Goal: Task Accomplishment & Management: Use online tool/utility

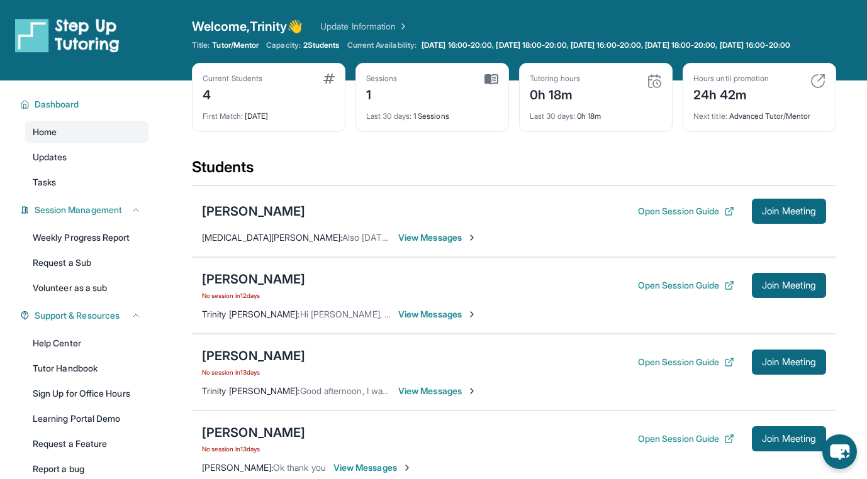
scroll to position [60, 0]
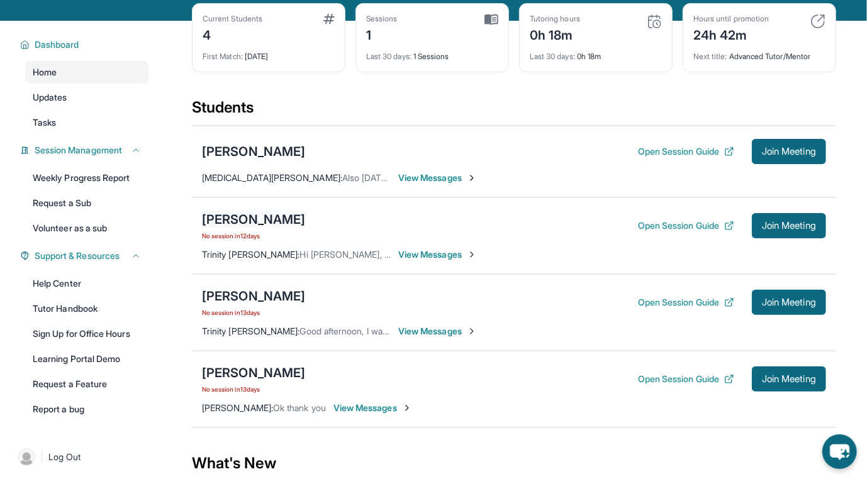
click at [230, 228] on div "[PERSON_NAME]" at bounding box center [253, 220] width 103 height 18
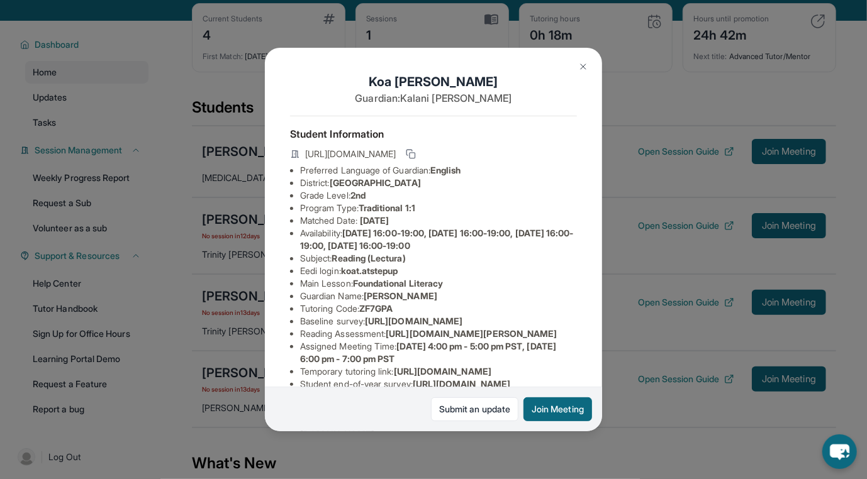
click at [235, 255] on div "Koa [PERSON_NAME] Guardian: [PERSON_NAME] Student Information [URL][DOMAIN_NAME…" at bounding box center [433, 239] width 867 height 479
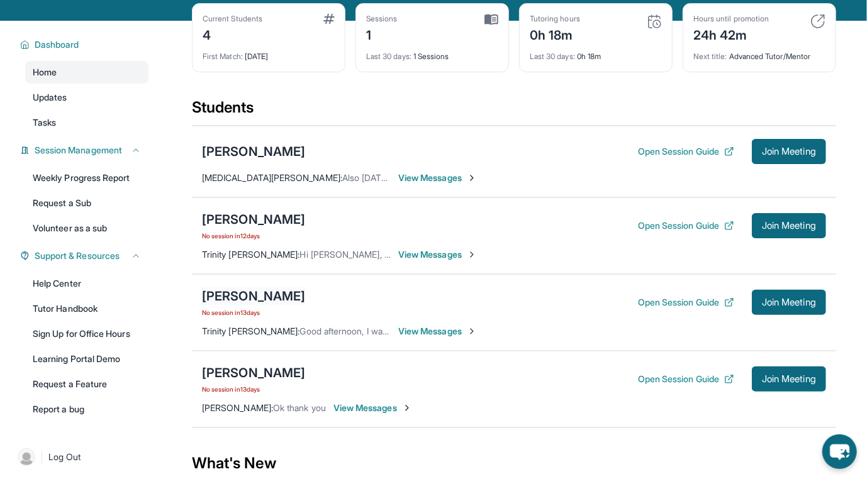
click at [236, 301] on div "[PERSON_NAME]" at bounding box center [253, 296] width 103 height 18
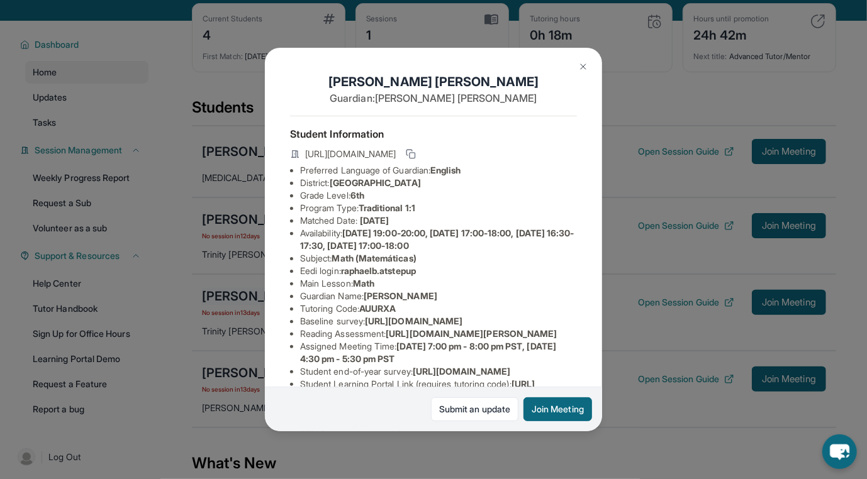
scroll to position [123, 0]
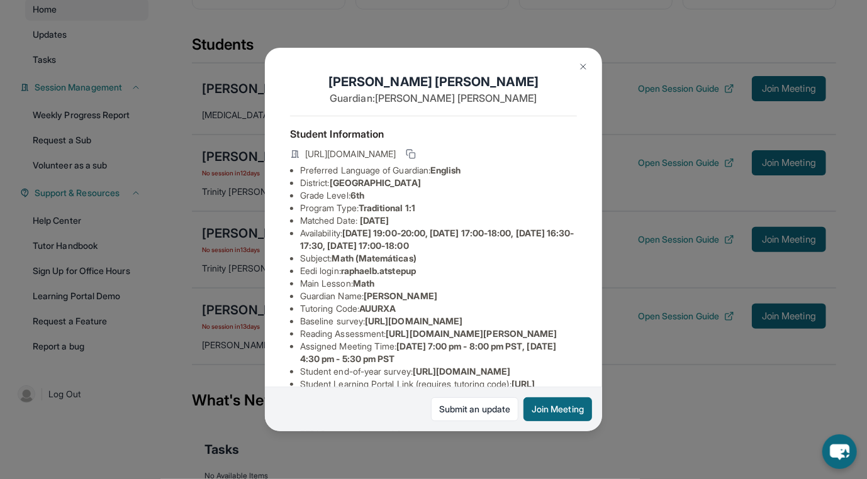
click at [232, 315] on div "[PERSON_NAME] Guardian: [PERSON_NAME] Student Information [URL][DOMAIN_NAME] Pr…" at bounding box center [433, 239] width 867 height 479
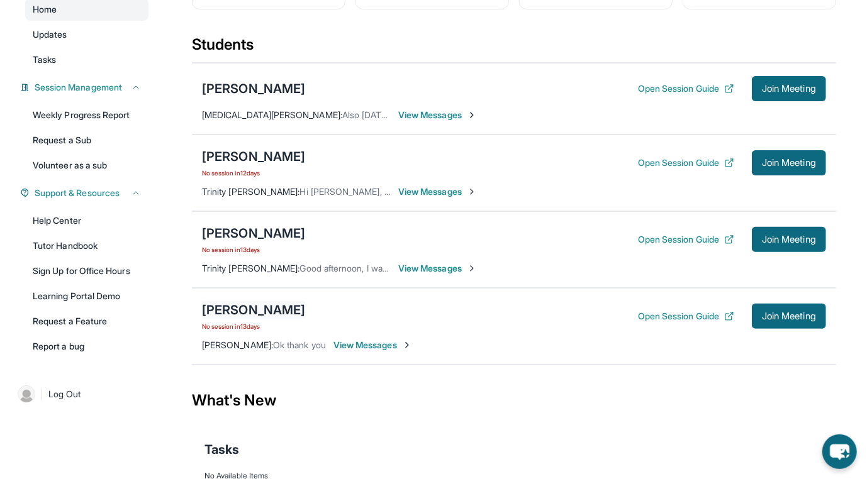
click at [232, 313] on div "[PERSON_NAME]" at bounding box center [253, 310] width 103 height 18
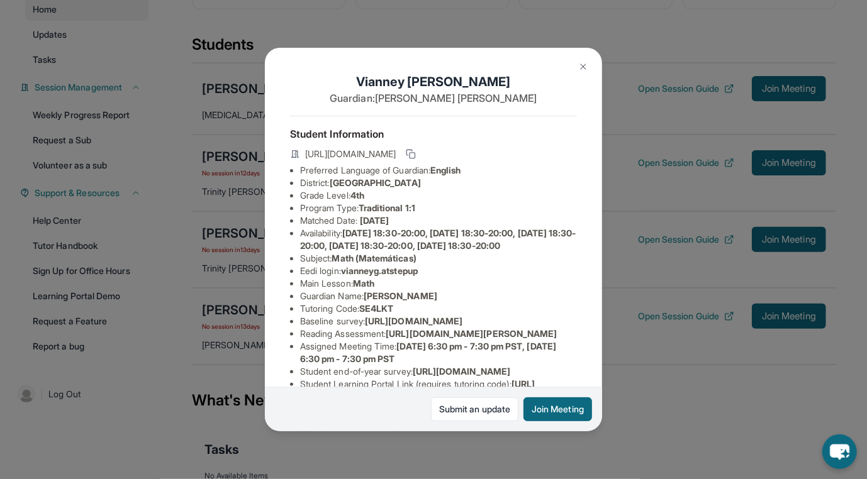
click at [222, 304] on div "[PERSON_NAME] Guardian: [PERSON_NAME] Student Information [URL][DOMAIN_NAME] Pr…" at bounding box center [433, 239] width 867 height 479
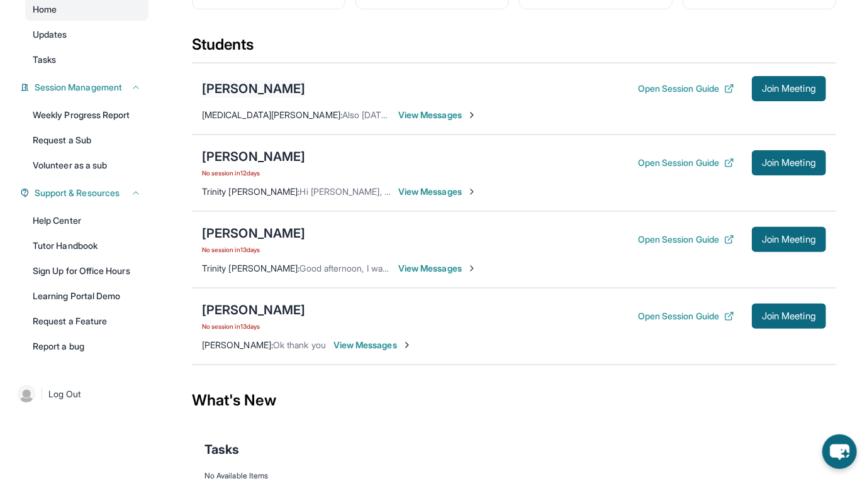
click at [238, 97] on div "[PERSON_NAME]" at bounding box center [253, 89] width 103 height 18
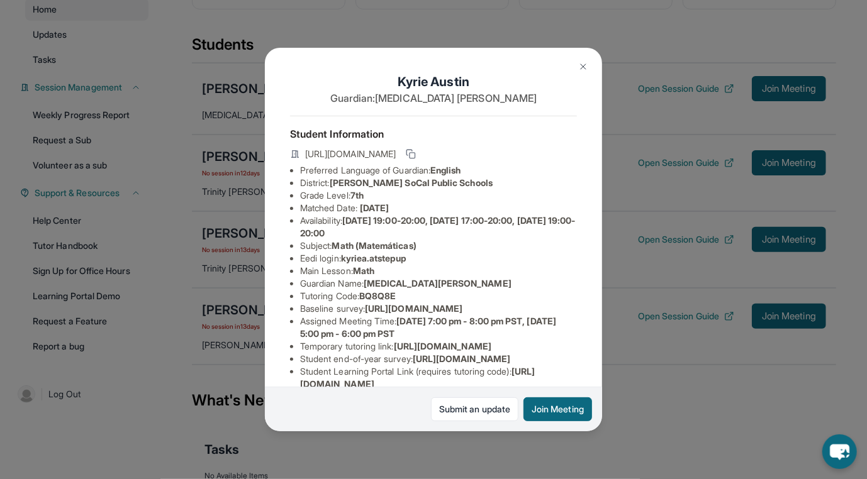
click at [248, 97] on div "[PERSON_NAME] Guardian: [MEDICAL_DATA][PERSON_NAME] Student Information [URL][D…" at bounding box center [433, 239] width 867 height 479
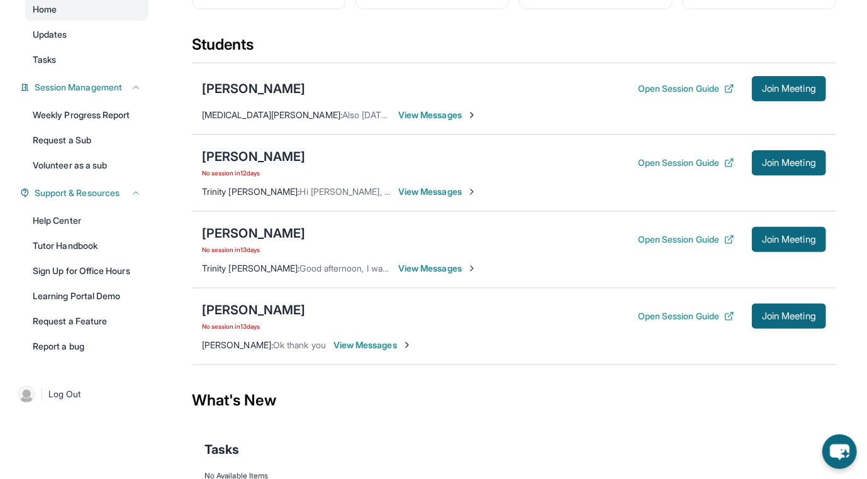
click at [242, 165] on div "[PERSON_NAME]" at bounding box center [253, 157] width 103 height 18
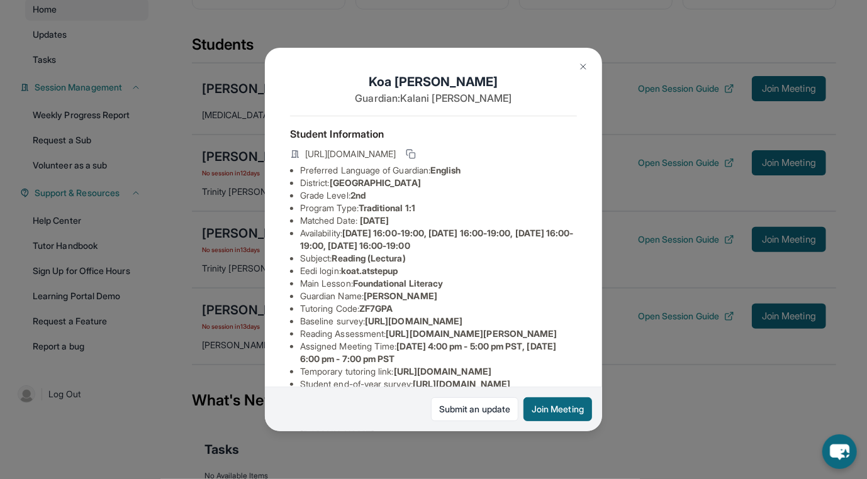
click at [234, 167] on div "Koa [PERSON_NAME] Guardian: [PERSON_NAME] Student Information [URL][DOMAIN_NAME…" at bounding box center [433, 239] width 867 height 479
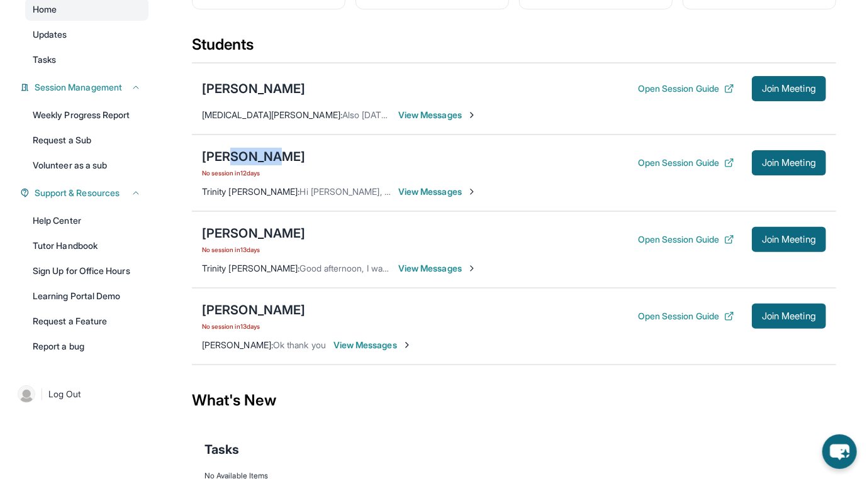
click at [234, 165] on div "[PERSON_NAME]" at bounding box center [253, 157] width 103 height 18
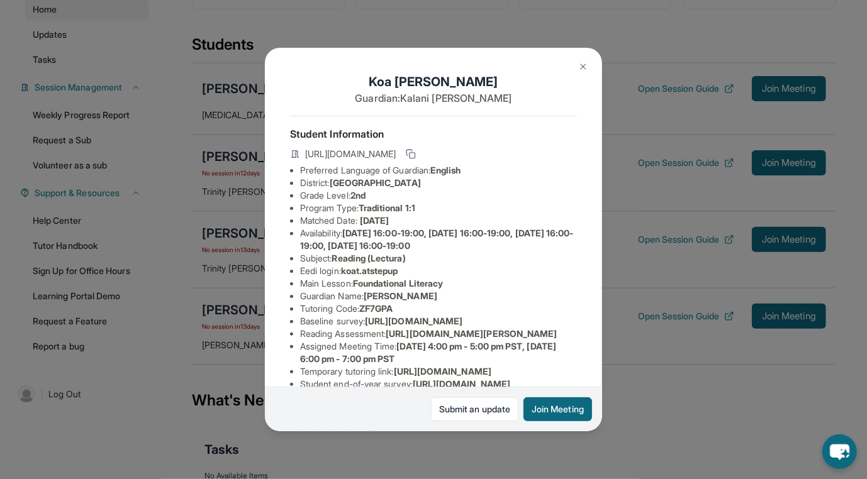
click at [230, 223] on div "Koa [PERSON_NAME] Guardian: [PERSON_NAME] Student Information [URL][DOMAIN_NAME…" at bounding box center [433, 239] width 867 height 479
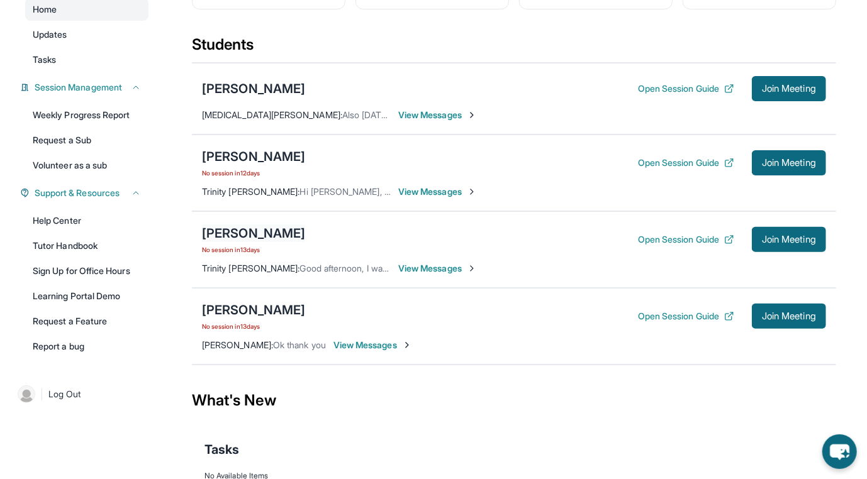
click at [237, 242] on div "[PERSON_NAME]" at bounding box center [253, 234] width 103 height 18
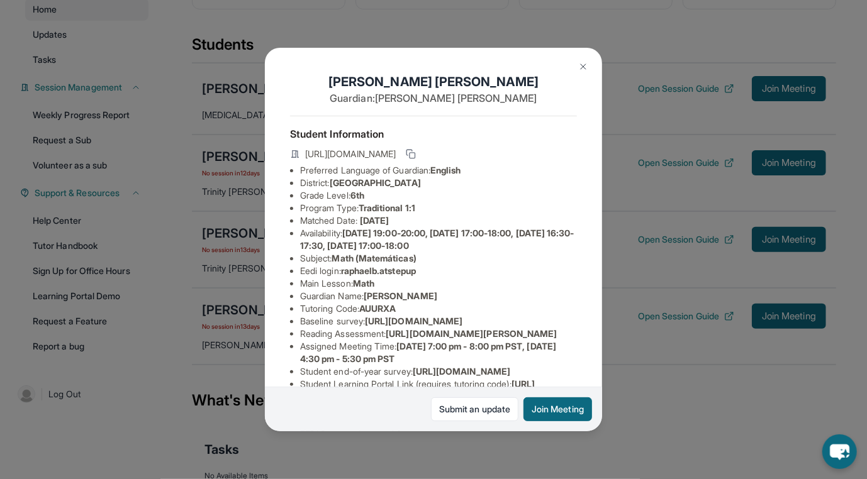
click at [236, 248] on div "[PERSON_NAME] Guardian: [PERSON_NAME] Student Information [URL][DOMAIN_NAME] Pr…" at bounding box center [433, 239] width 867 height 479
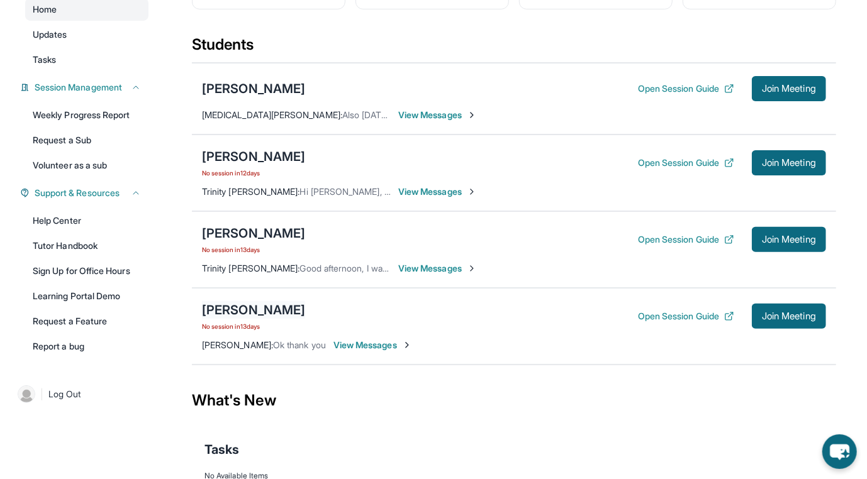
click at [238, 313] on div "[PERSON_NAME]" at bounding box center [253, 310] width 103 height 18
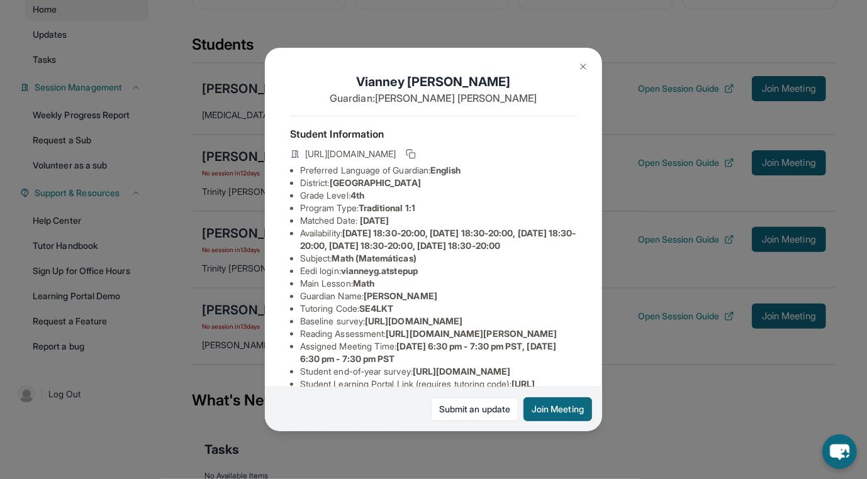
click at [238, 311] on div "[PERSON_NAME] Guardian: [PERSON_NAME] Student Information [URL][DOMAIN_NAME] Pr…" at bounding box center [433, 239] width 867 height 479
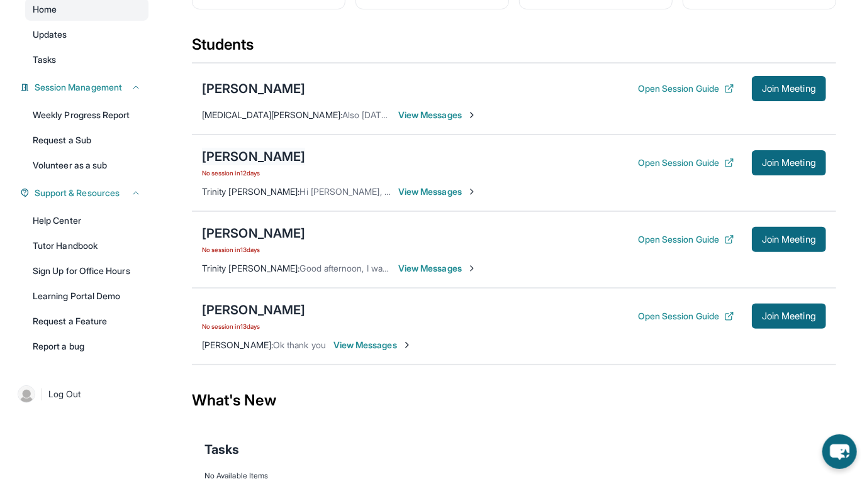
click at [216, 163] on div "[PERSON_NAME]" at bounding box center [253, 157] width 103 height 18
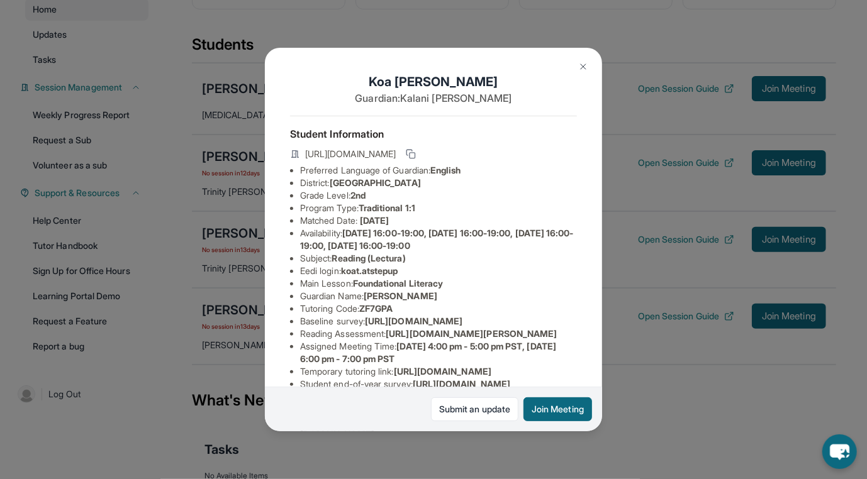
click at [558, 409] on button "Join Meeting" at bounding box center [557, 410] width 69 height 24
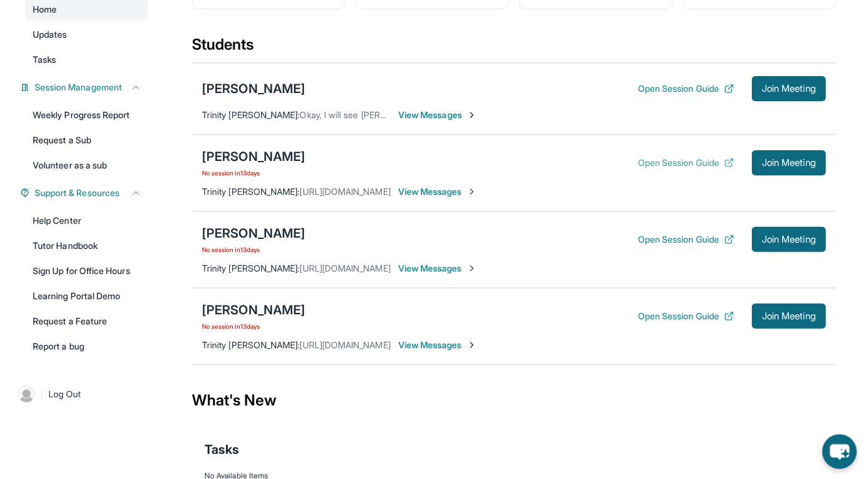
click at [659, 169] on button "Open Session Guide" at bounding box center [686, 163] width 96 height 13
